Goal: Find specific page/section: Find specific page/section

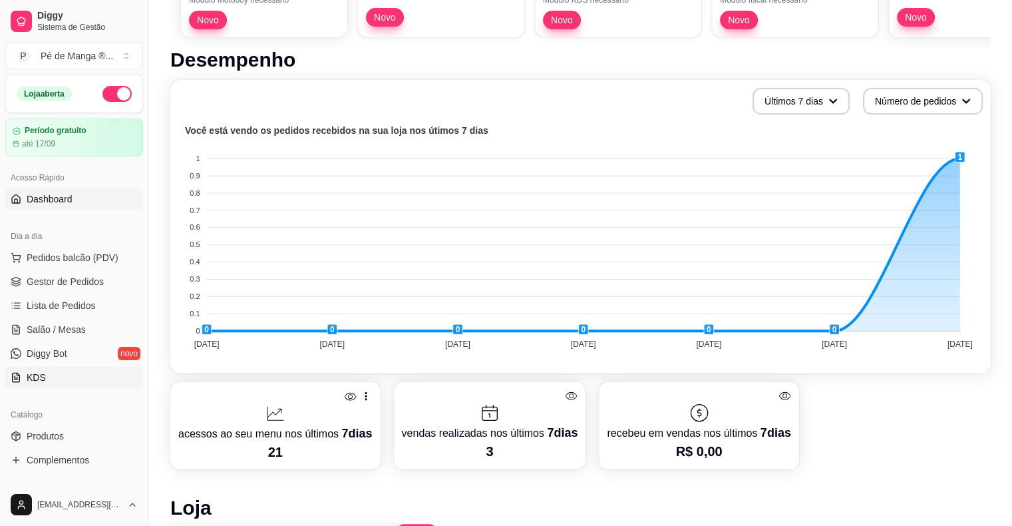
scroll to position [333, 0]
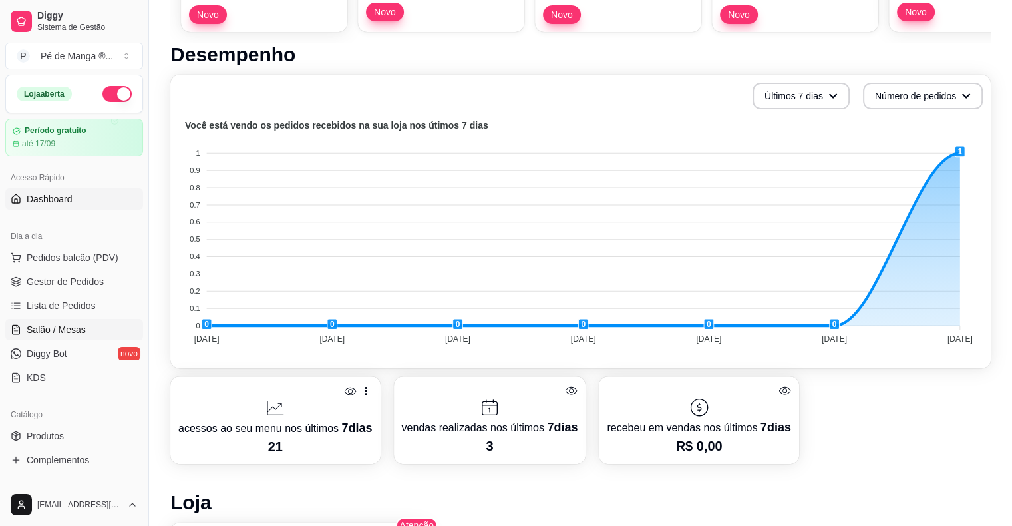
click at [89, 329] on link "Salão / Mesas" at bounding box center [74, 329] width 138 height 21
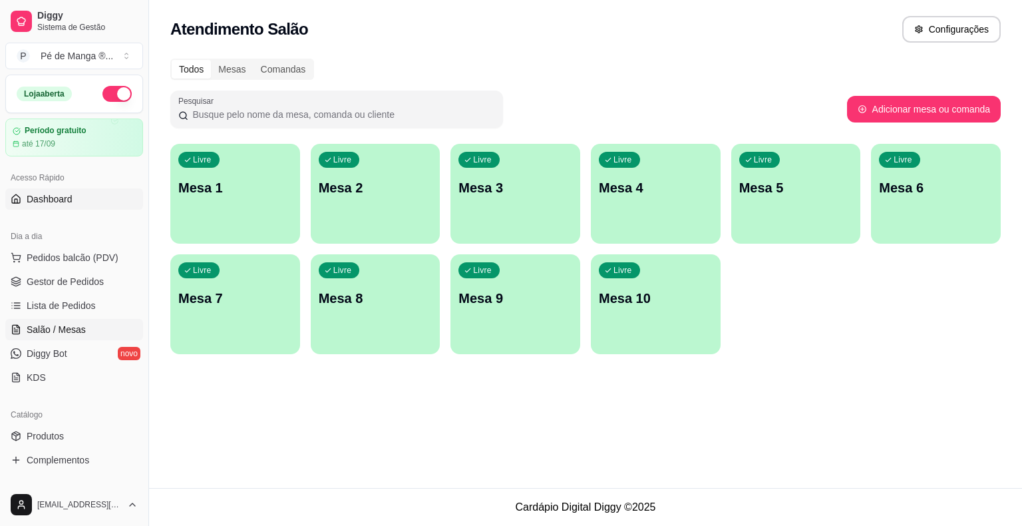
click at [62, 200] on span "Dashboard" at bounding box center [50, 198] width 46 height 13
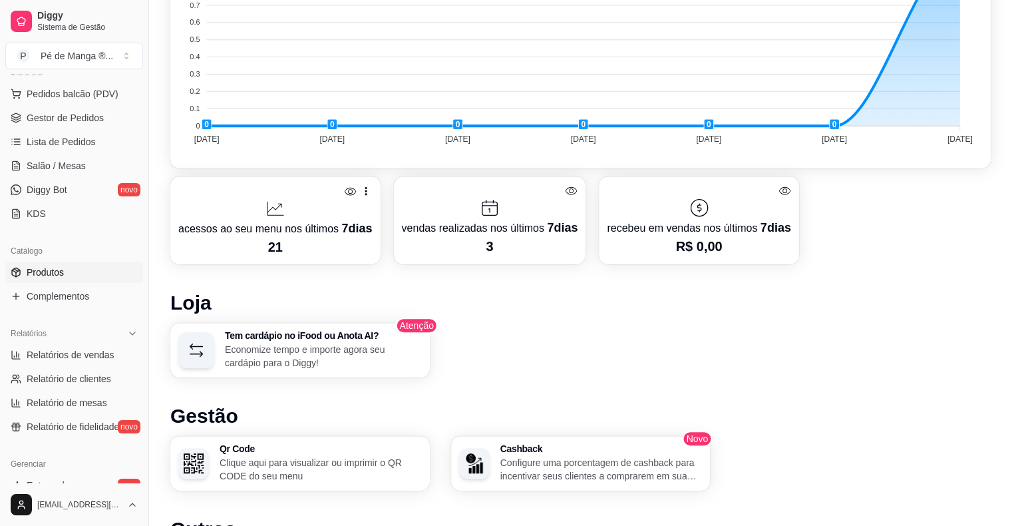
scroll to position [200, 0]
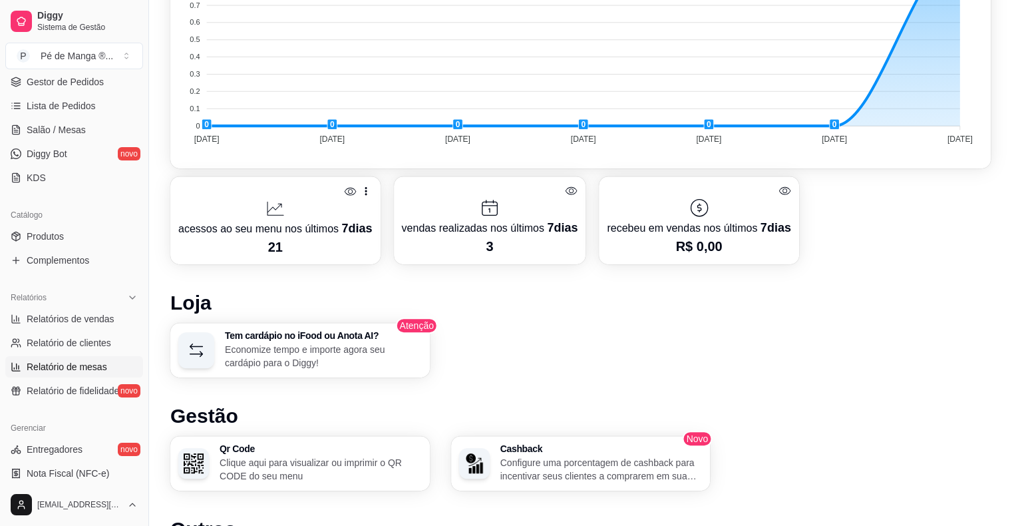
click at [67, 364] on span "Relatório de mesas" at bounding box center [67, 366] width 81 height 13
select select "TOTAL_OF_ORDERS"
select select "7"
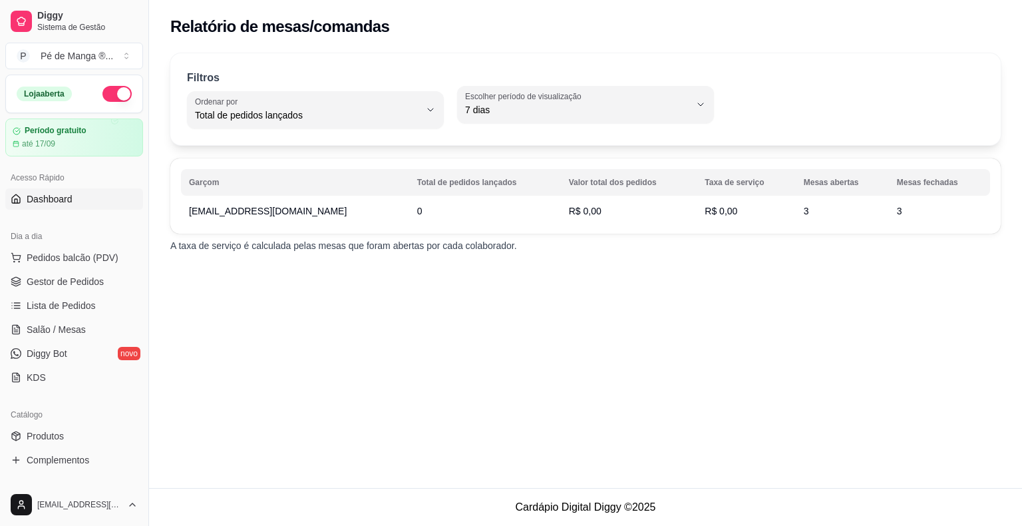
click at [75, 197] on link "Dashboard" at bounding box center [74, 198] width 138 height 21
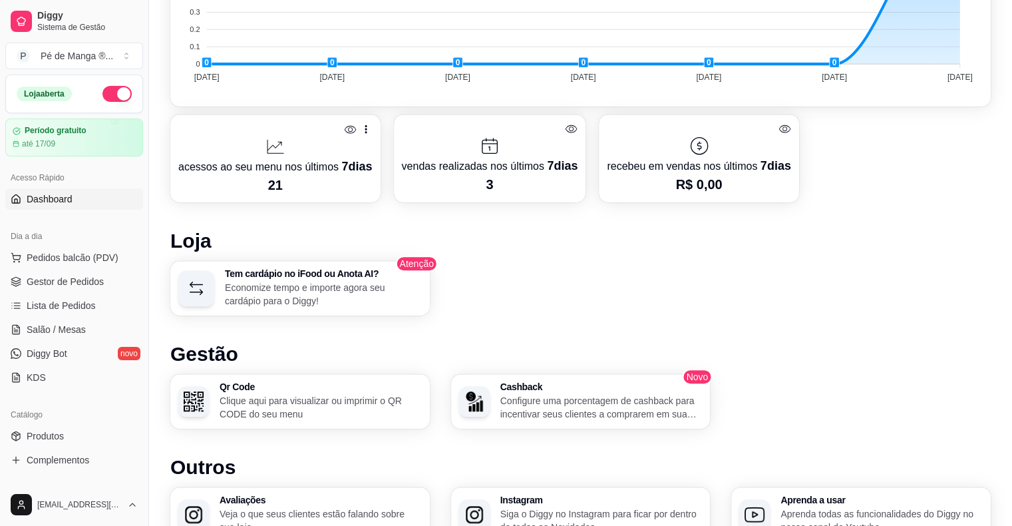
scroll to position [738, 0]
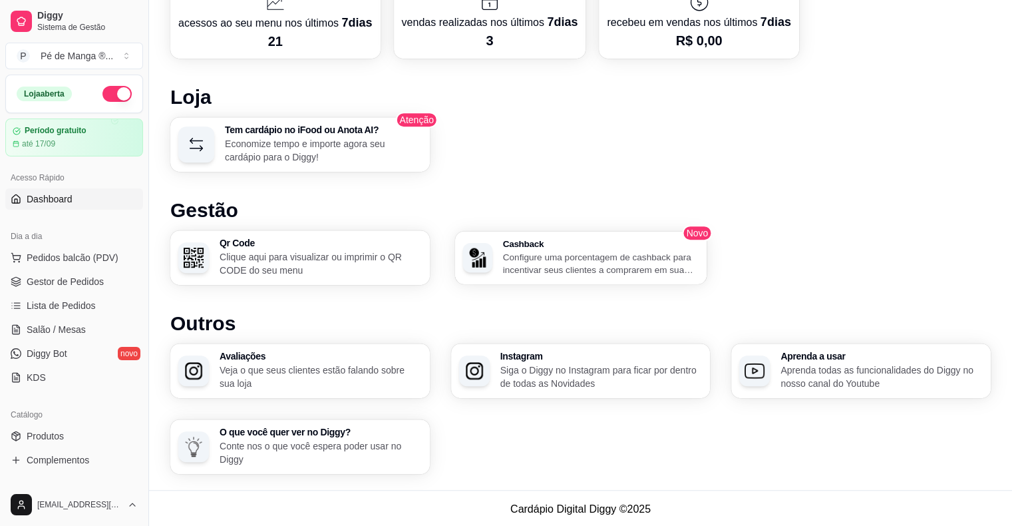
click at [574, 261] on p "Configure uma porcentagem de cashback para incentivar seus clientes a comprarem…" at bounding box center [600, 263] width 196 height 26
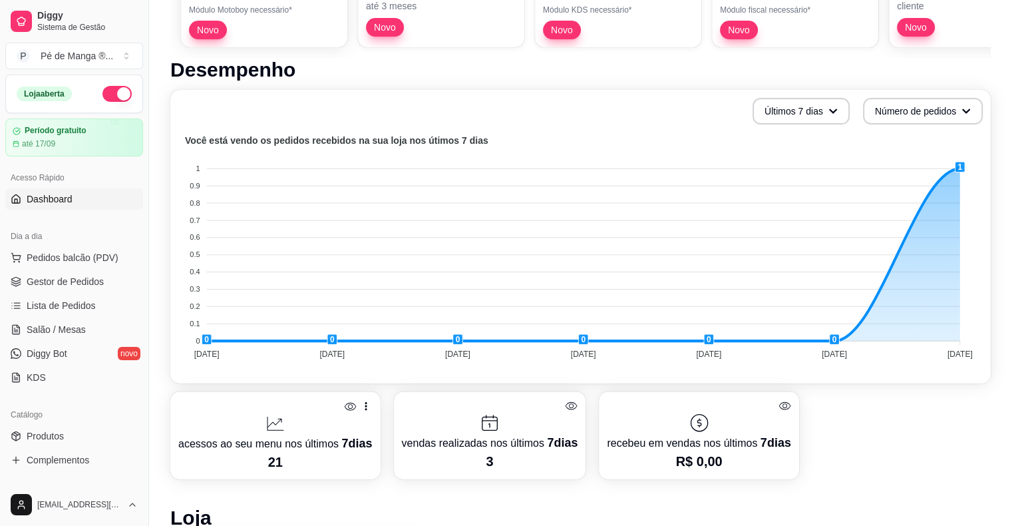
scroll to position [272, 0]
